Goal: Transaction & Acquisition: Purchase product/service

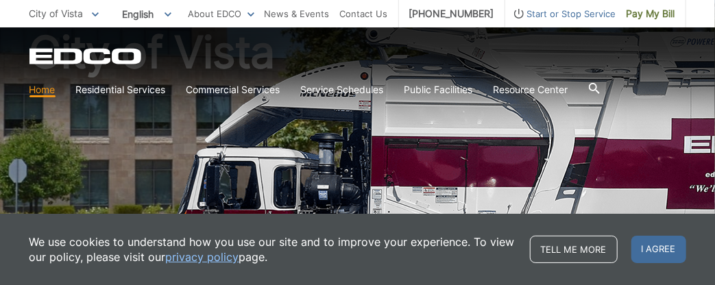
scroll to position [140, 0]
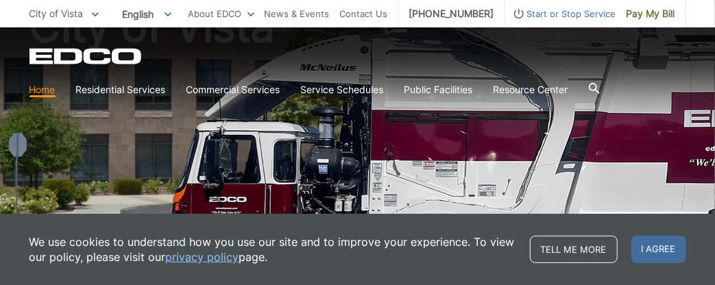
click at [45, 90] on link "Home" at bounding box center [42, 89] width 26 height 15
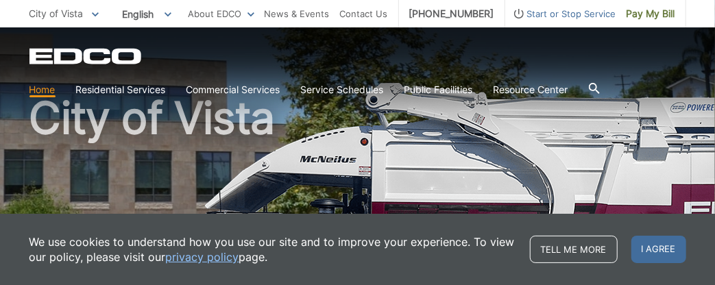
scroll to position [78, 0]
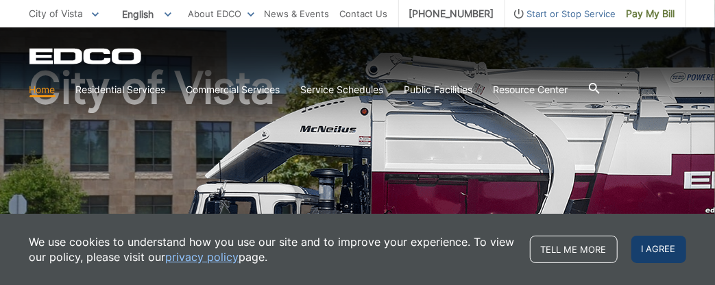
click at [648, 248] on span "I agree" at bounding box center [659, 249] width 55 height 27
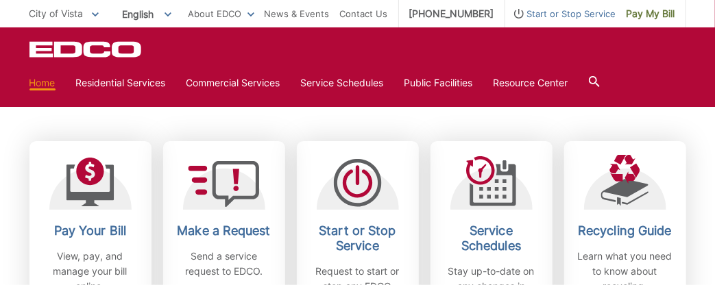
scroll to position [427, 0]
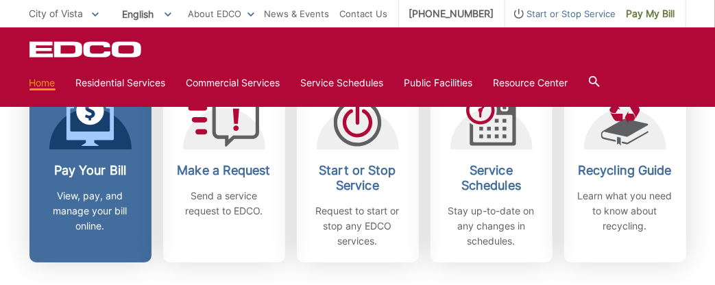
click at [96, 155] on link "Pay Your Bill View, pay, and manage your bill online." at bounding box center [90, 172] width 122 height 182
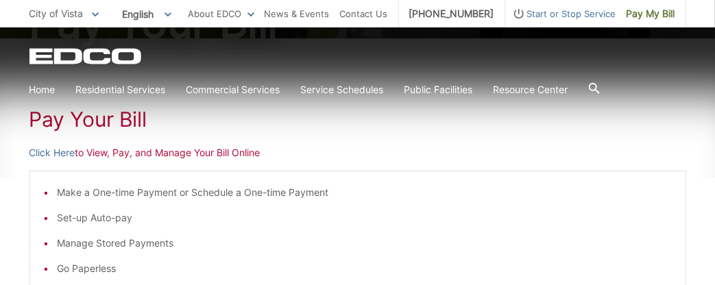
scroll to position [194, 0]
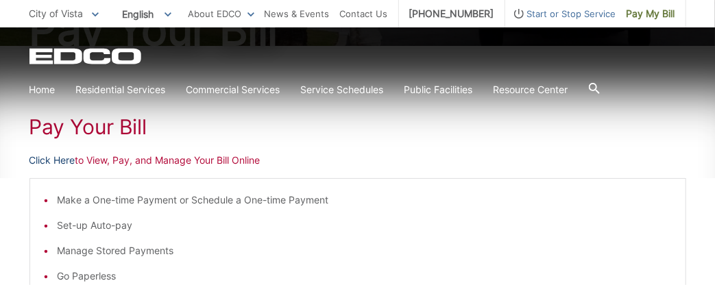
click at [47, 160] on link "Click Here" at bounding box center [52, 160] width 46 height 15
